Goal: Information Seeking & Learning: Find contact information

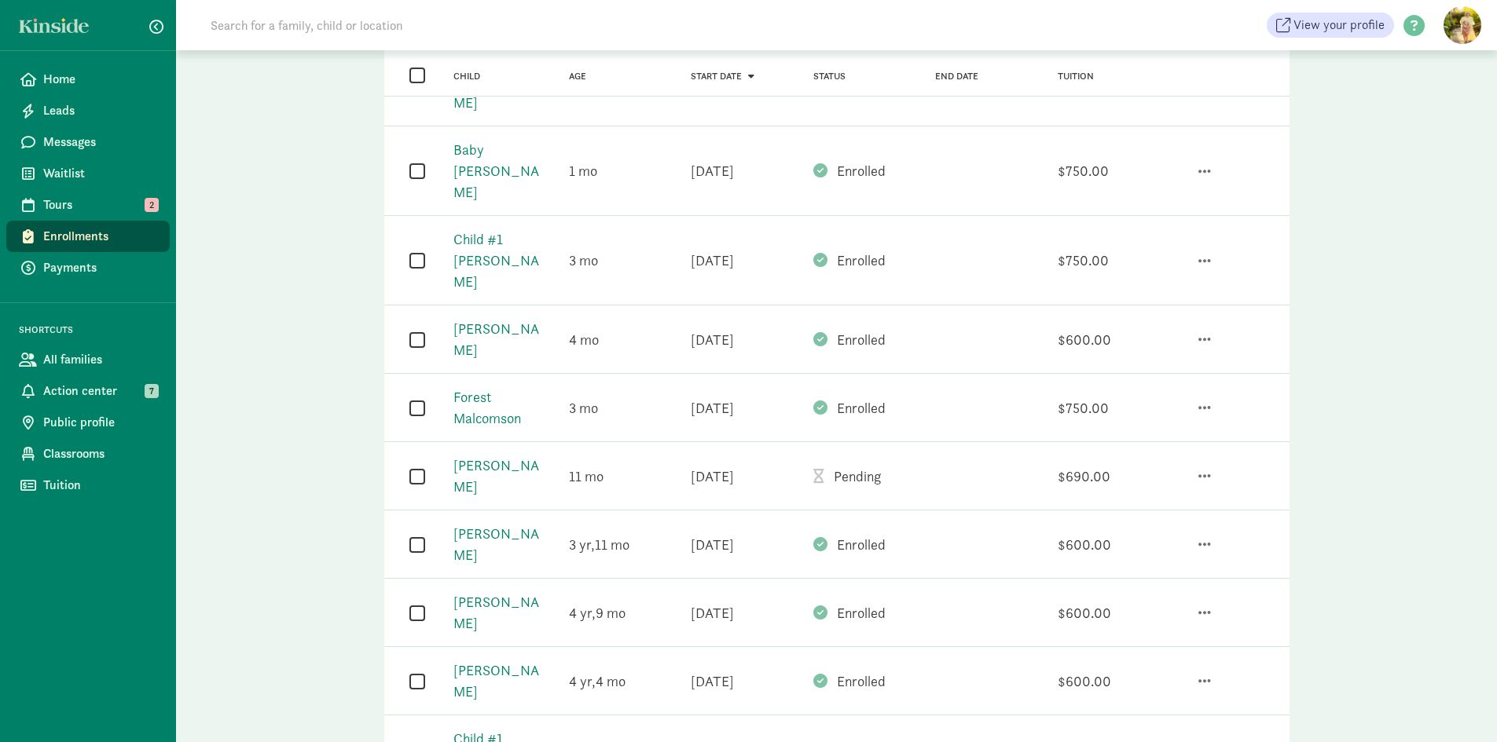
scroll to position [628, 0]
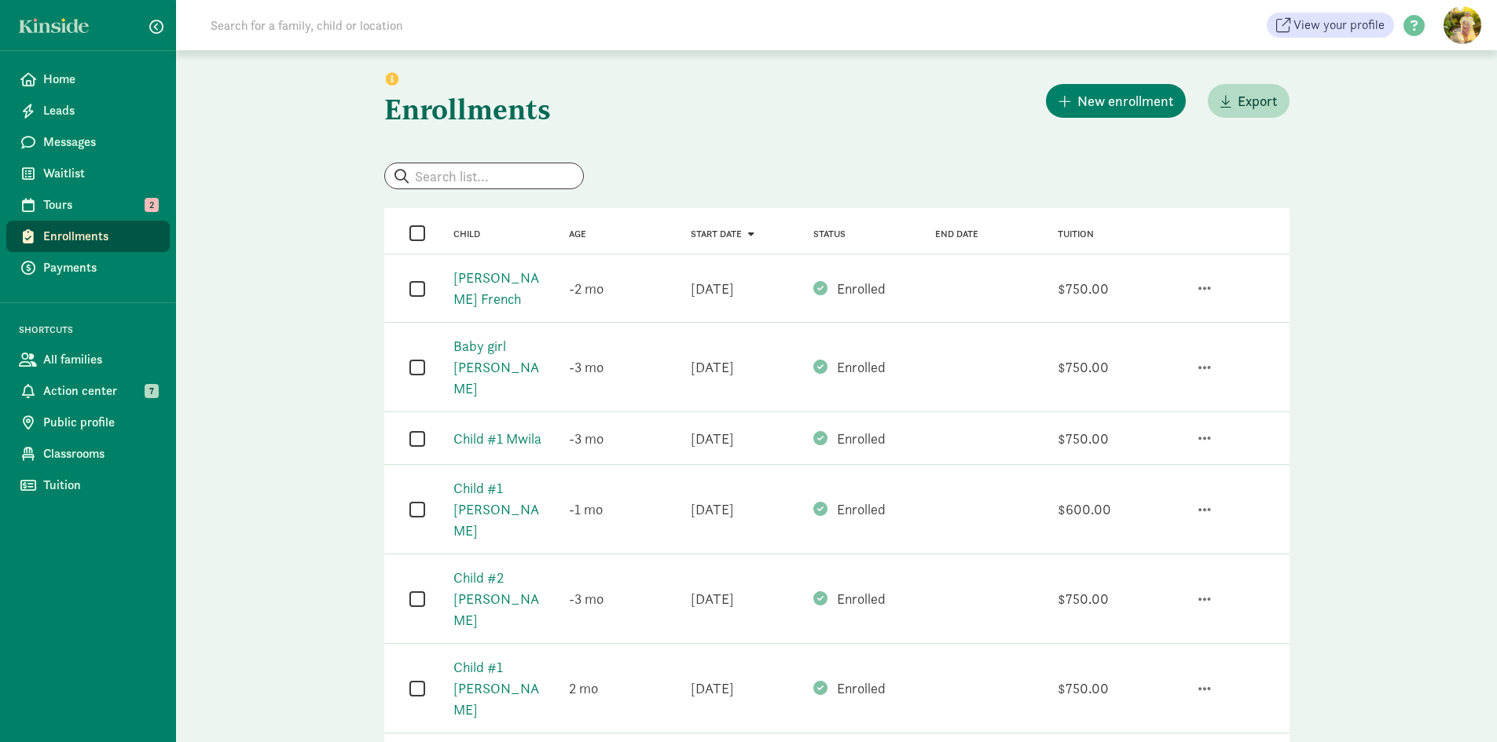
scroll to position [0, 0]
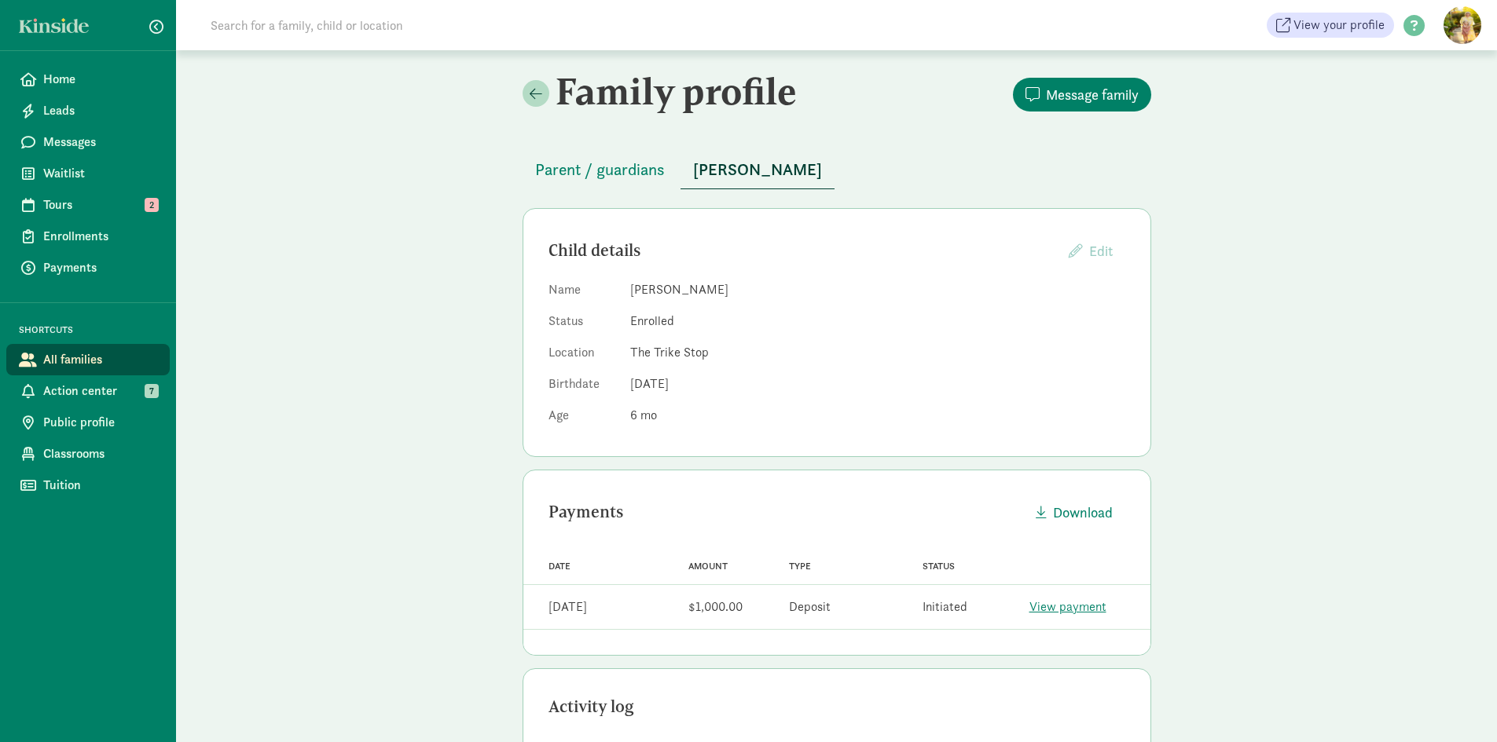
drag, startPoint x: 716, startPoint y: 290, endPoint x: 659, endPoint y: 290, distance: 57.3
click at [659, 290] on dd "[PERSON_NAME]" at bounding box center [877, 289] width 495 height 19
copy dd "[PERSON_NAME]"
click at [584, 163] on span "Parent / guardians" at bounding box center [600, 169] width 130 height 25
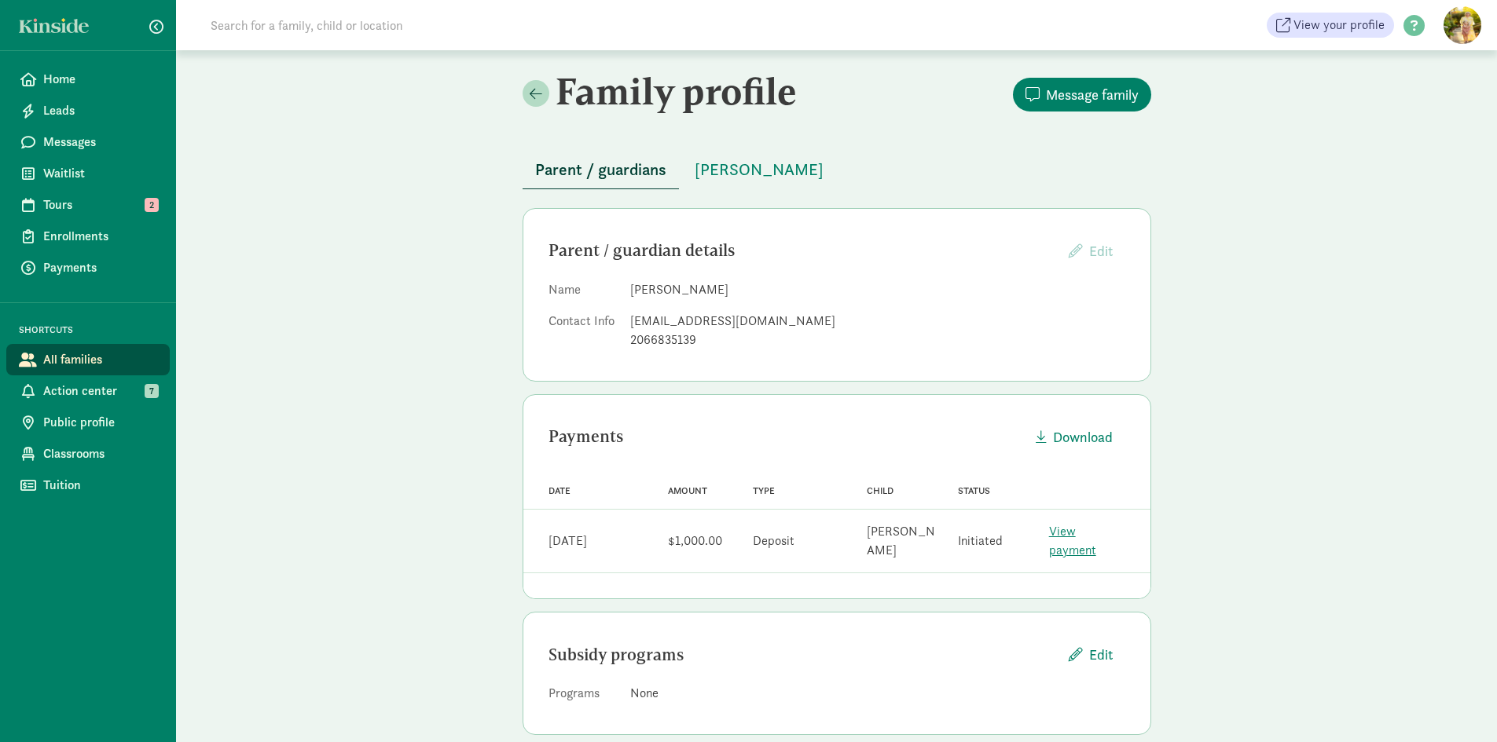
click at [672, 290] on dd "Amanda Schroeder" at bounding box center [877, 289] width 495 height 19
drag, startPoint x: 672, startPoint y: 290, endPoint x: 663, endPoint y: 291, distance: 9.5
click at [663, 291] on dd "Amanda Schroeder" at bounding box center [877, 289] width 495 height 19
drag, startPoint x: 761, startPoint y: 324, endPoint x: 632, endPoint y: 322, distance: 129.6
click at [632, 322] on div "masters07@gmail.com" at bounding box center [877, 321] width 495 height 19
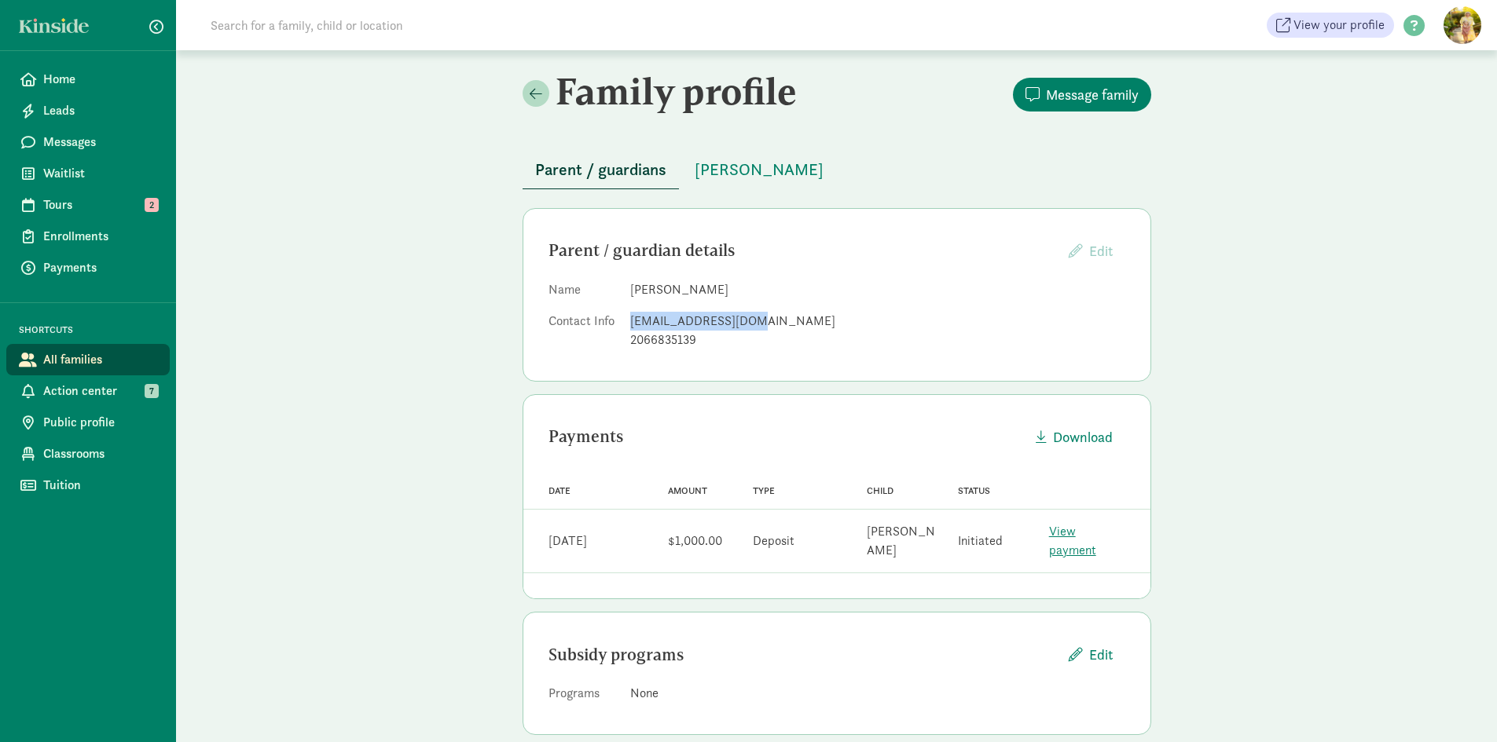
copy div "masters07@gmail.com"
drag, startPoint x: 713, startPoint y: 339, endPoint x: 627, endPoint y: 343, distance: 86.5
click at [627, 343] on dl "Name Amanda Schroeder Contact Info masters07@gmail.com 2066835139" at bounding box center [836, 317] width 577 height 75
copy div "2066835139"
click at [734, 163] on span "[PERSON_NAME]" at bounding box center [758, 169] width 129 height 25
